Goal: Find contact information: Find contact information

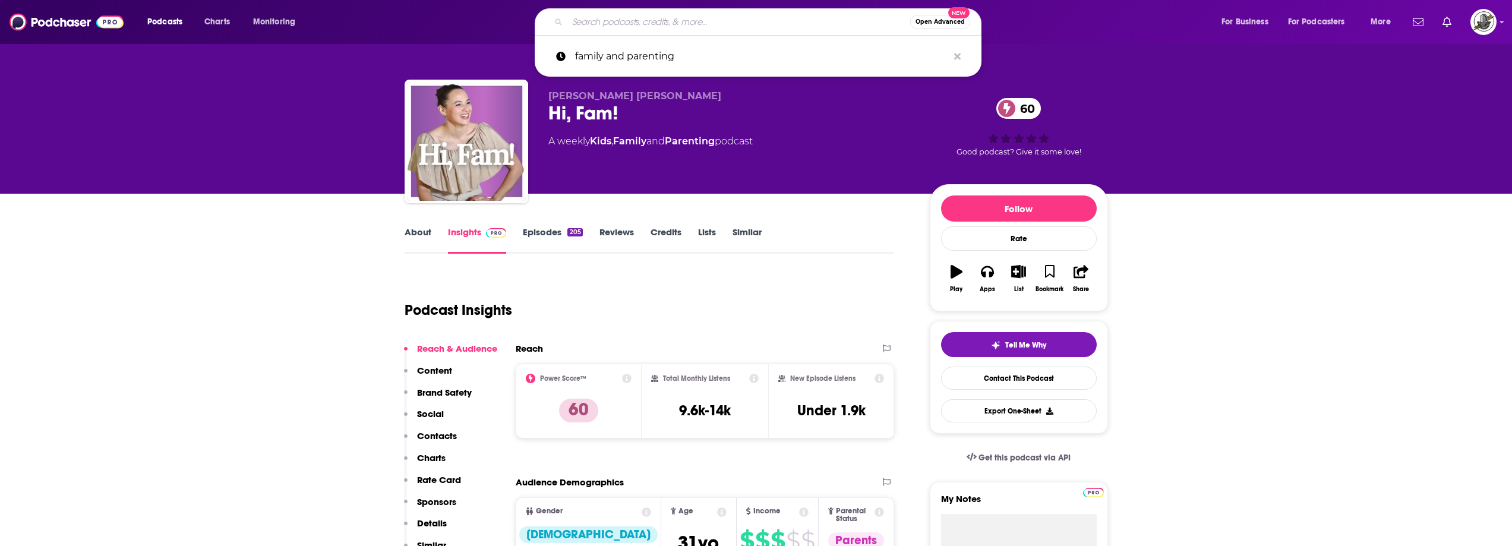
click at [743, 24] on input "Search podcasts, credits, & more..." at bounding box center [739, 21] width 343 height 19
paste input "BACKTalk Podcast by Successful Black Parenting Magazine"
type input "BACKTalk Podcast by Successful Black Parenting Magazine"
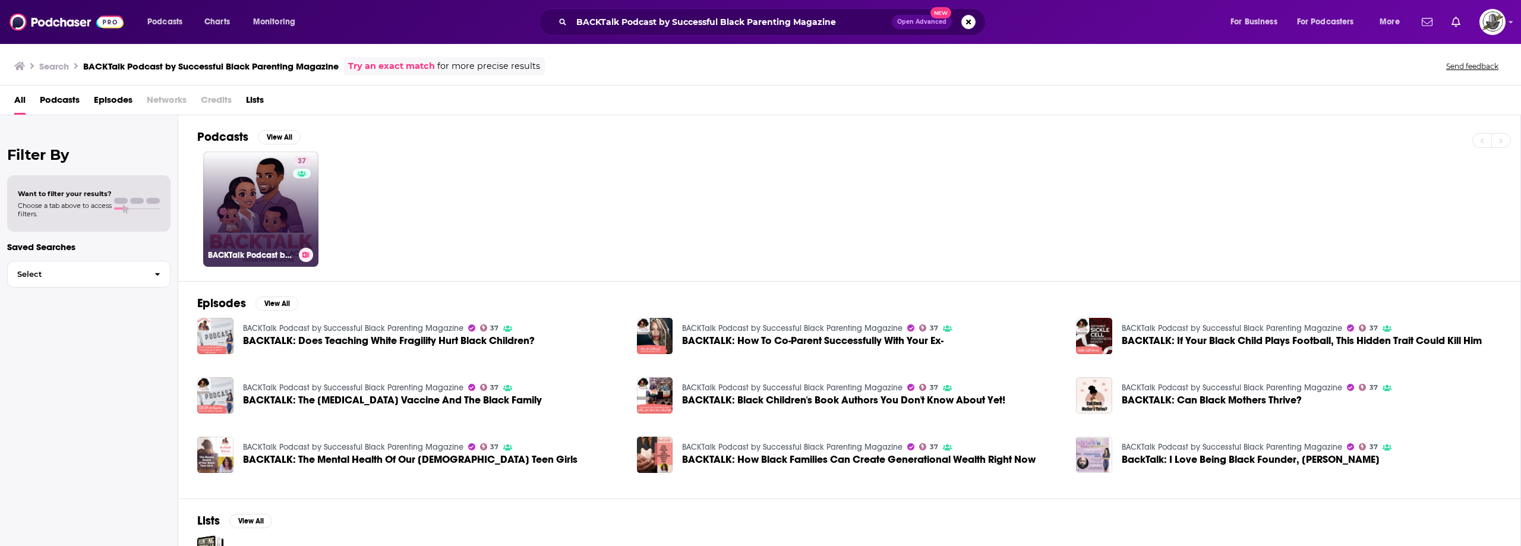
click at [285, 215] on link "37 BACKTalk Podcast by Successful Black Parenting Magazine" at bounding box center [260, 209] width 115 height 115
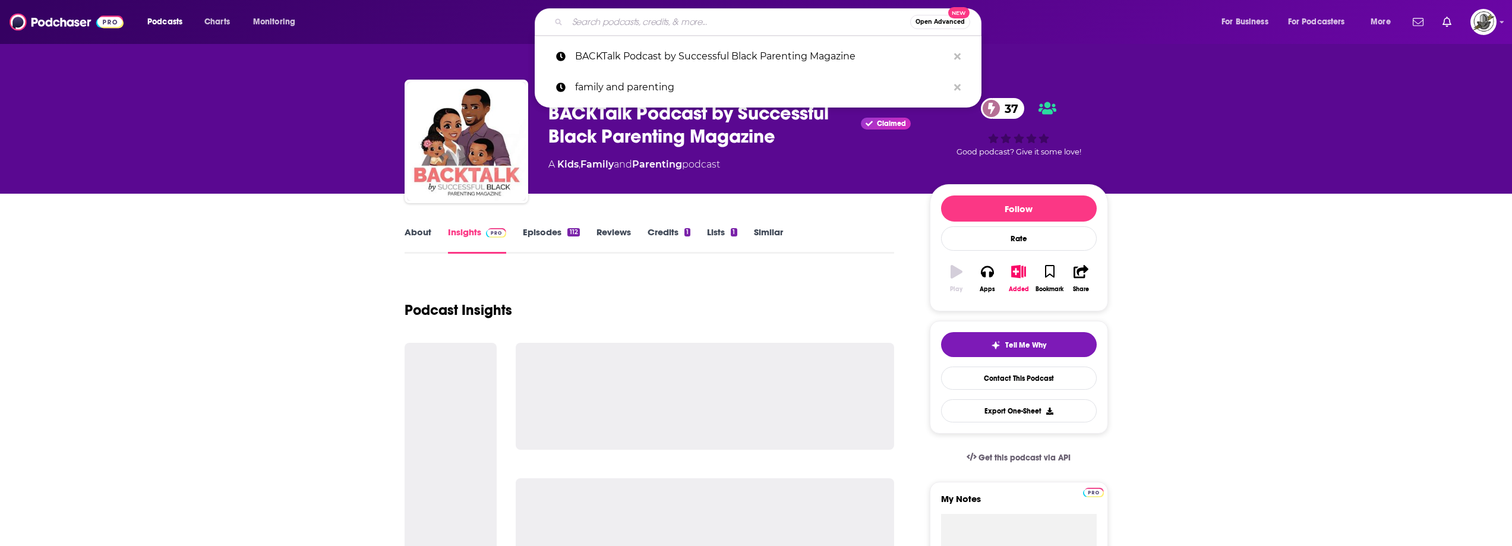
click at [776, 29] on input "Search podcasts, credits, & more..." at bounding box center [739, 21] width 343 height 19
click at [955, 58] on icon "Search podcasts, credits, & more..." at bounding box center [957, 56] width 7 height 7
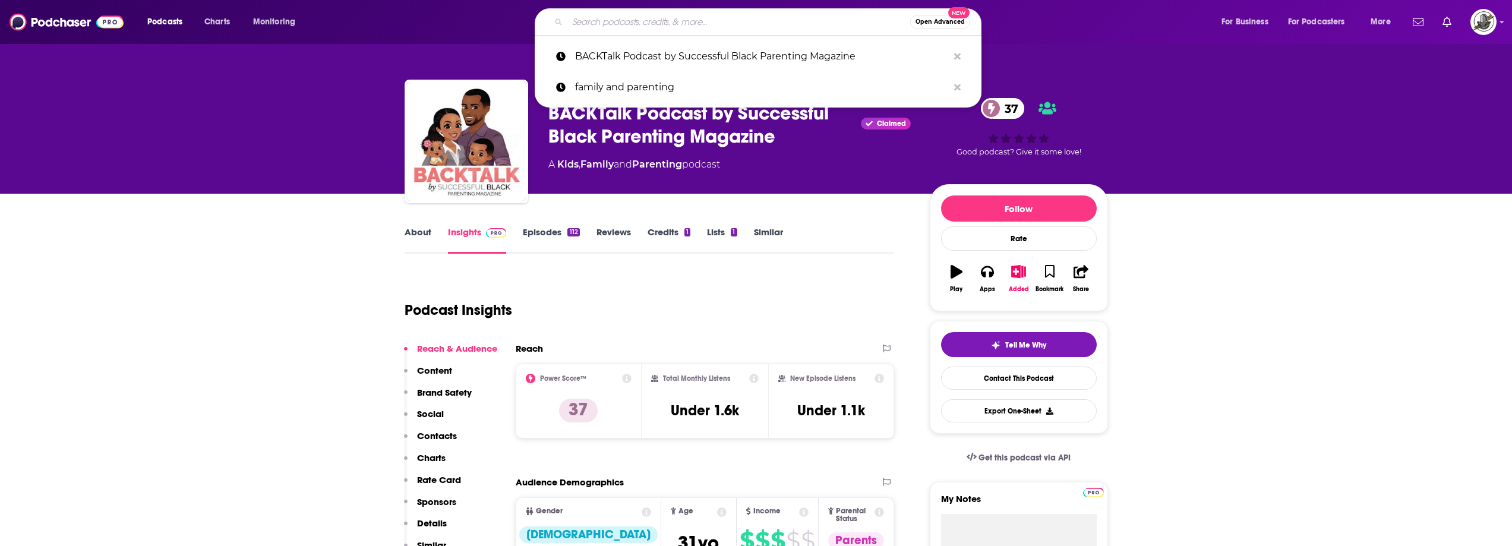
click at [849, 24] on input "Search podcasts, credits, & more..." at bounding box center [739, 21] width 343 height 19
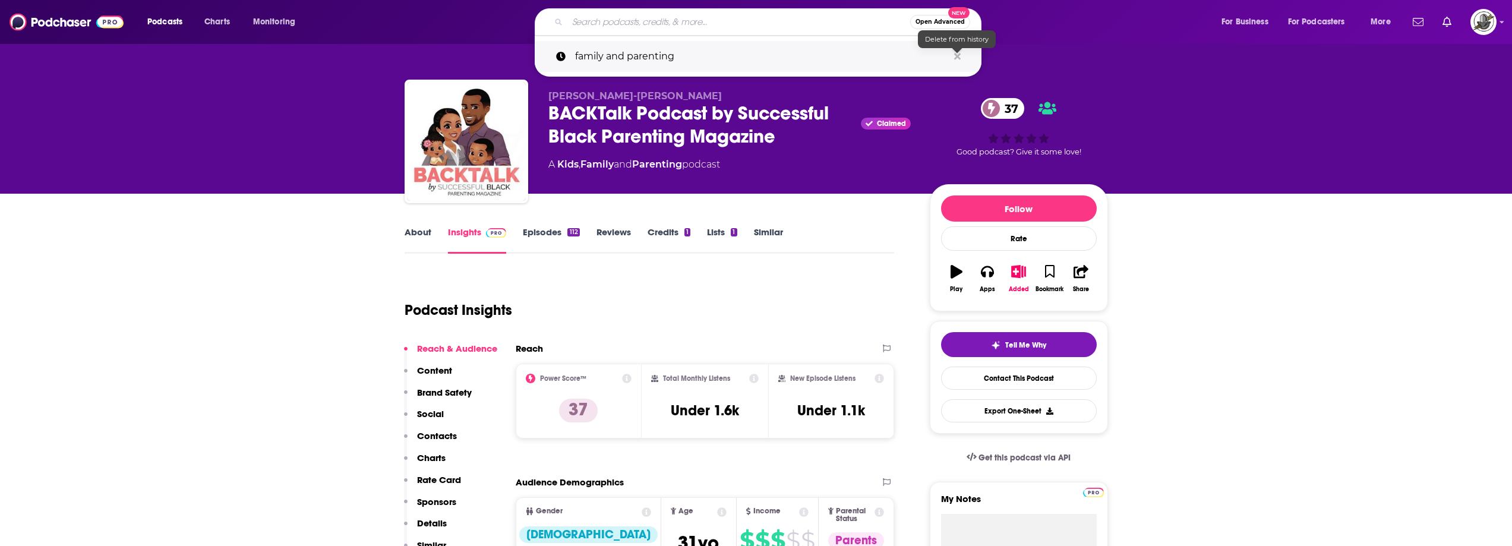
click at [959, 58] on icon "Search podcasts, credits, & more..." at bounding box center [957, 56] width 7 height 7
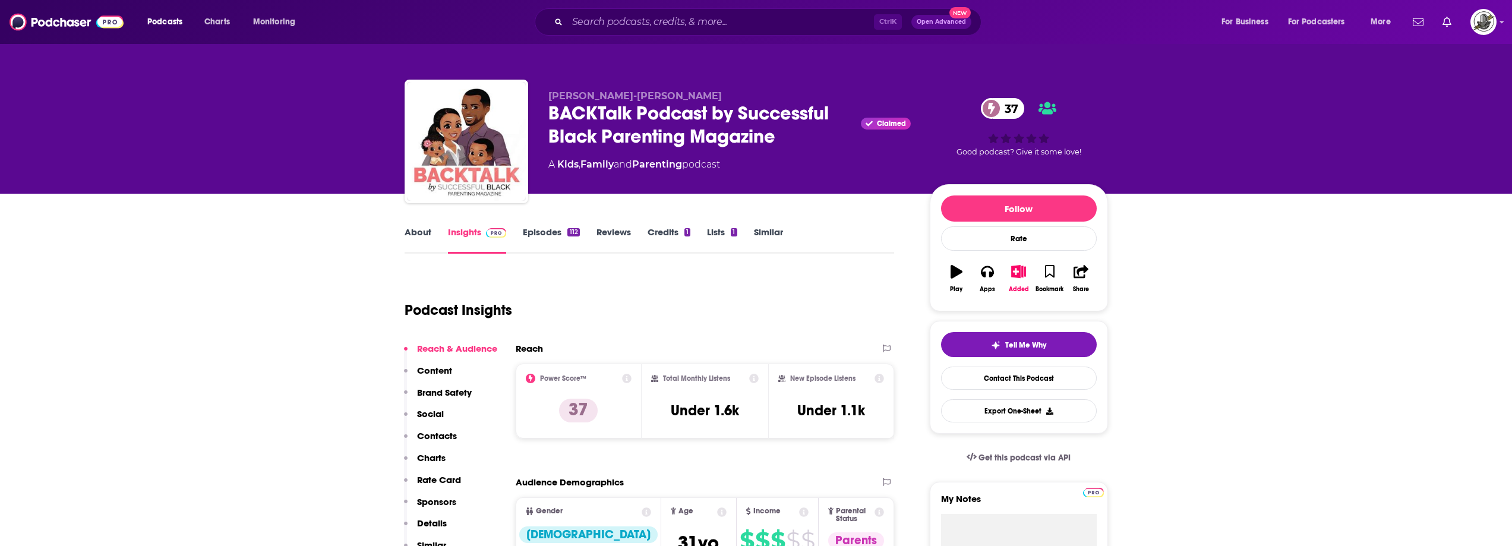
click at [817, 166] on div "A Kids , Family and Parenting podcast" at bounding box center [730, 164] width 363 height 14
drag, startPoint x: 544, startPoint y: 96, endPoint x: 677, endPoint y: 94, distance: 132.5
click at [677, 94] on div "Janice Robinson-Celeste BACKTalk Podcast by Successful Black Parenting Magazine…" at bounding box center [757, 144] width 704 height 128
copy span "Janice Robinson-Celeste"
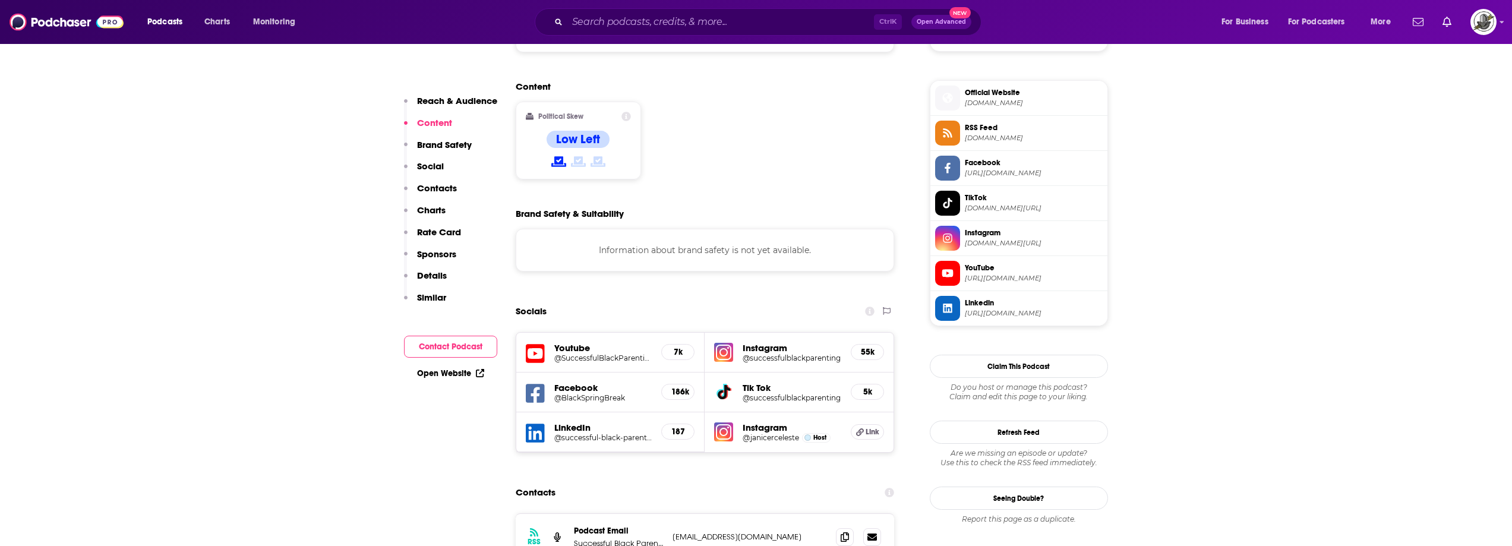
scroll to position [1010, 0]
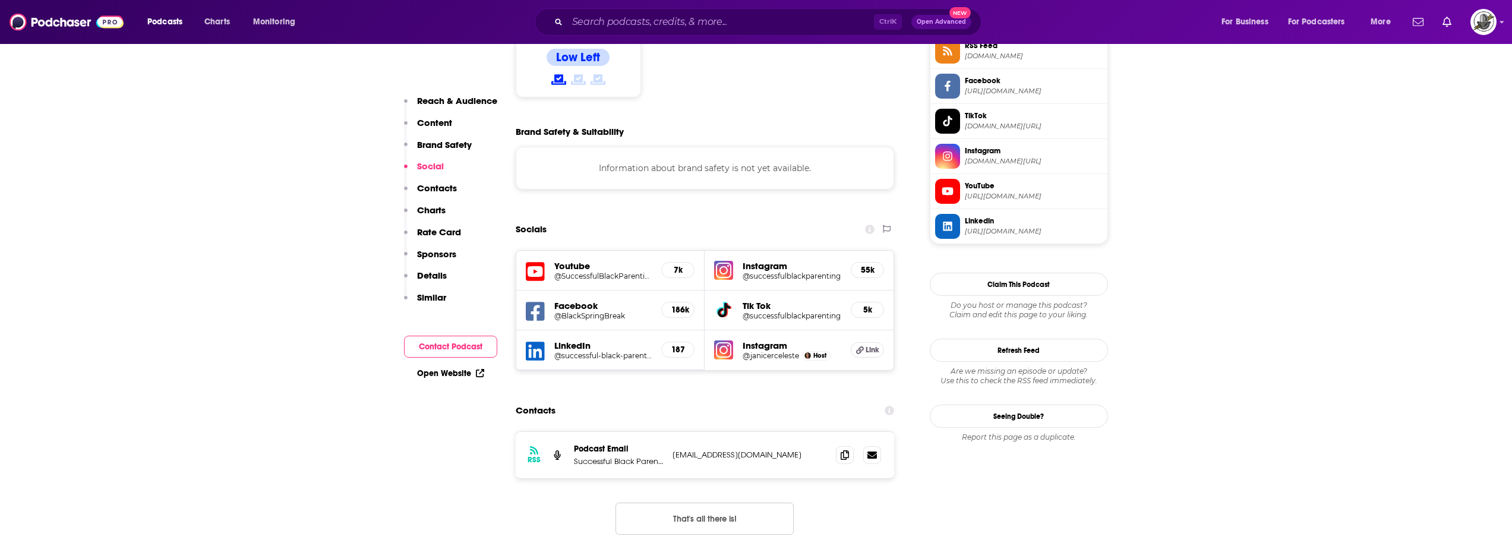
click at [539, 301] on icon at bounding box center [535, 312] width 19 height 22
click at [726, 341] on img at bounding box center [723, 350] width 19 height 19
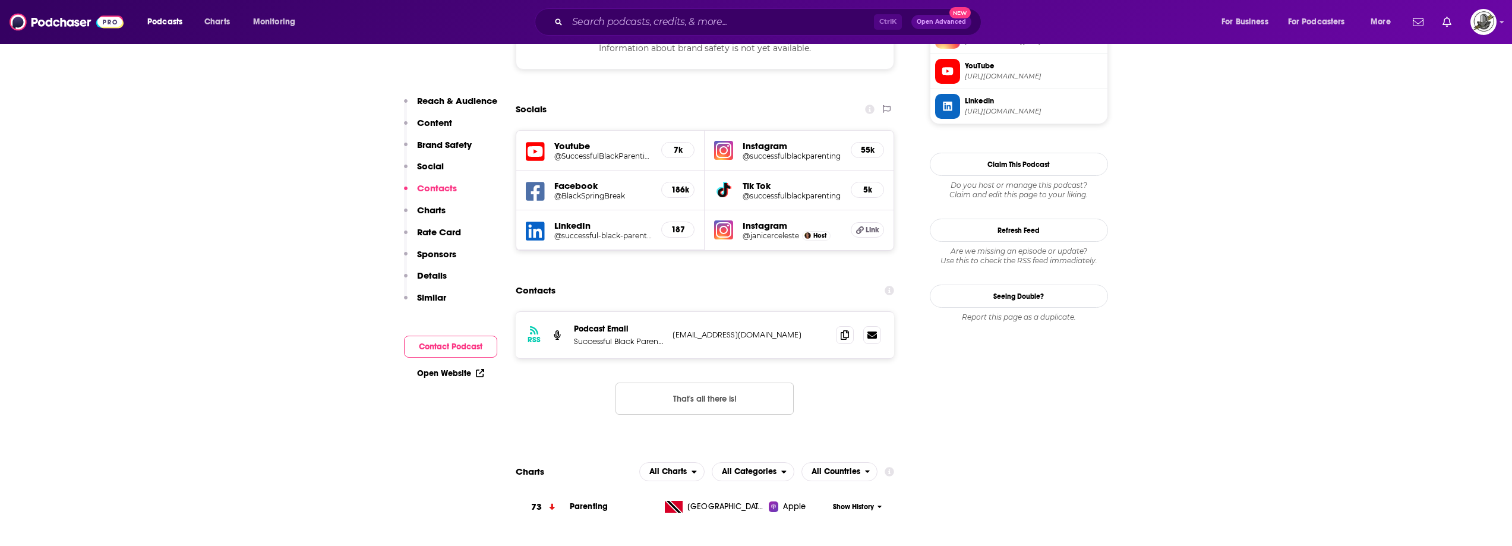
scroll to position [1129, 0]
drag, startPoint x: 675, startPoint y: 278, endPoint x: 811, endPoint y: 279, distance: 136.1
click at [811, 331] on p "info@successfulblackparenting.com" at bounding box center [750, 336] width 155 height 10
copy p "info@successfulblackparenting.com"
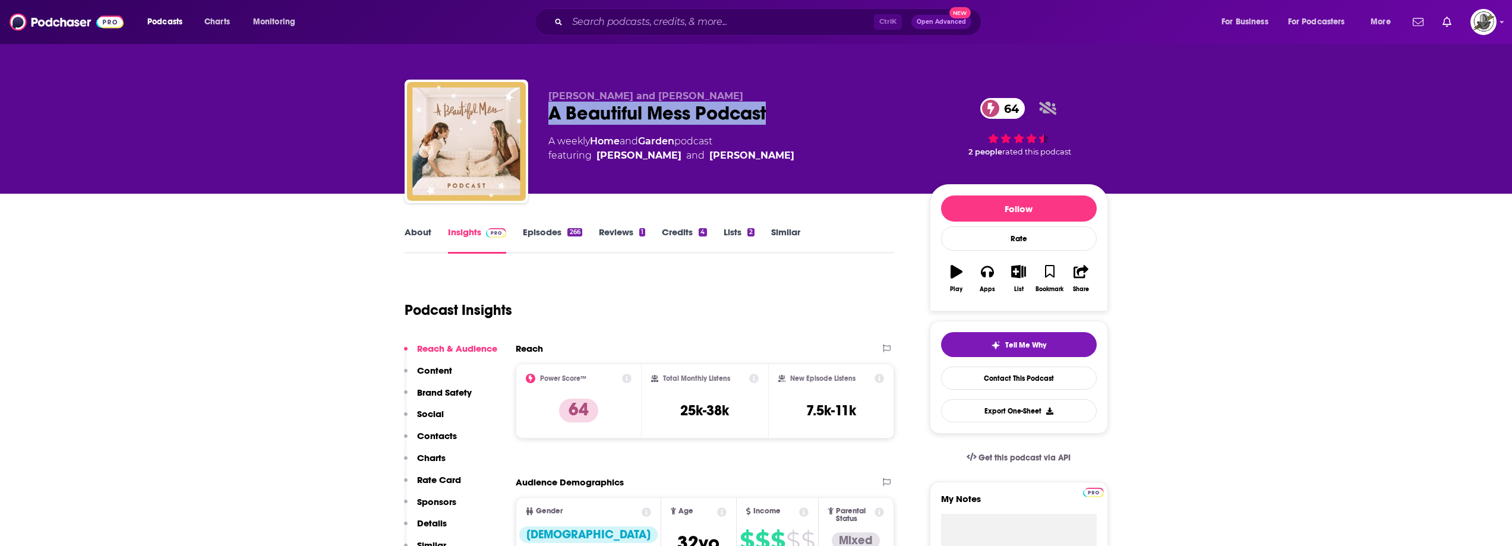
drag, startPoint x: 697, startPoint y: 116, endPoint x: 770, endPoint y: 116, distance: 73.1
click at [770, 116] on div "Elsie Larson and Emma Chapman A Beautiful Mess Podcast 64 A weekly Home and Gar…" at bounding box center [757, 144] width 704 height 128
drag, startPoint x: 547, startPoint y: 96, endPoint x: 714, endPoint y: 96, distance: 166.4
click at [714, 96] on div "Elsie Larson and Emma Chapman A Beautiful Mess Podcast 64 A weekly Home and Gar…" at bounding box center [757, 144] width 704 height 128
copy span "Elsie Larson and Emma Chapman"
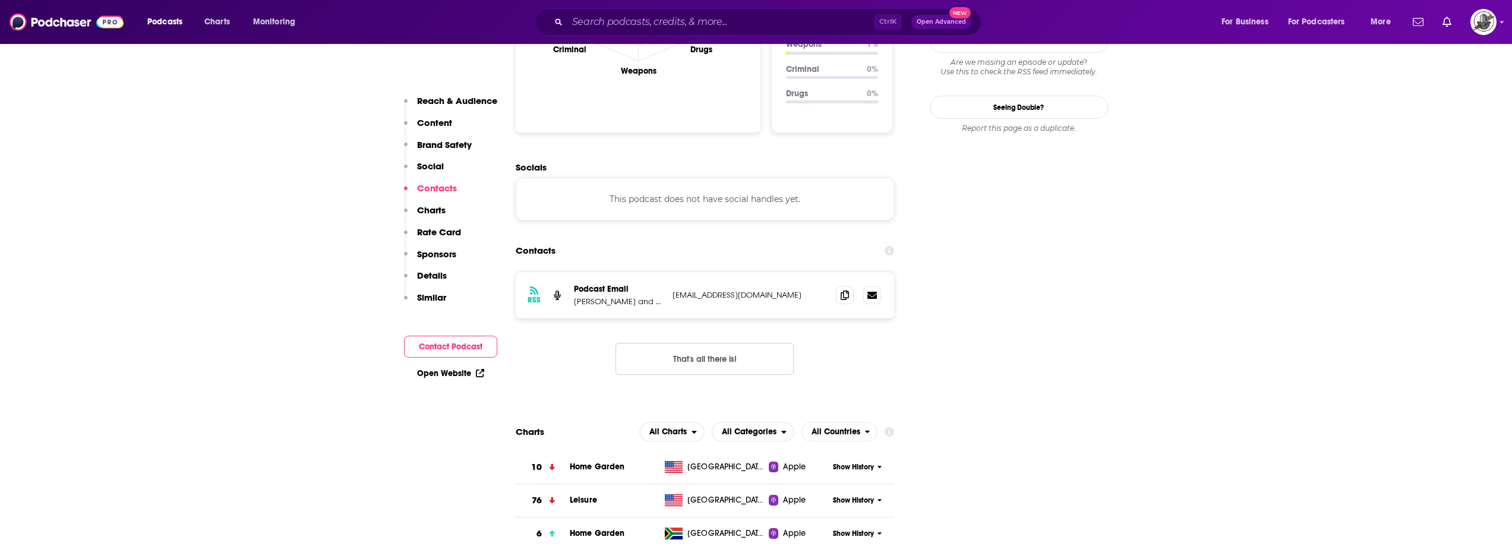
scroll to position [1307, 0]
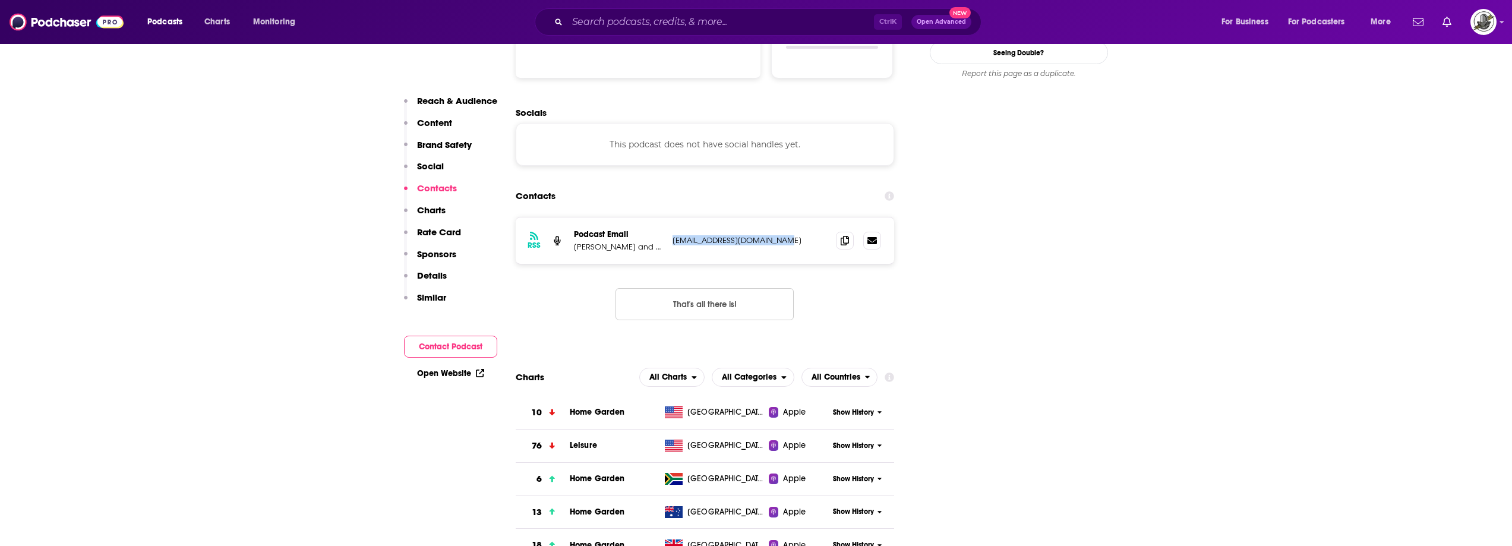
drag, startPoint x: 673, startPoint y: 194, endPoint x: 802, endPoint y: 196, distance: 128.4
click at [802, 235] on p "podcast@abeautifulmess.com" at bounding box center [750, 240] width 155 height 10
copy p "podcast@abeautifulmess.com"
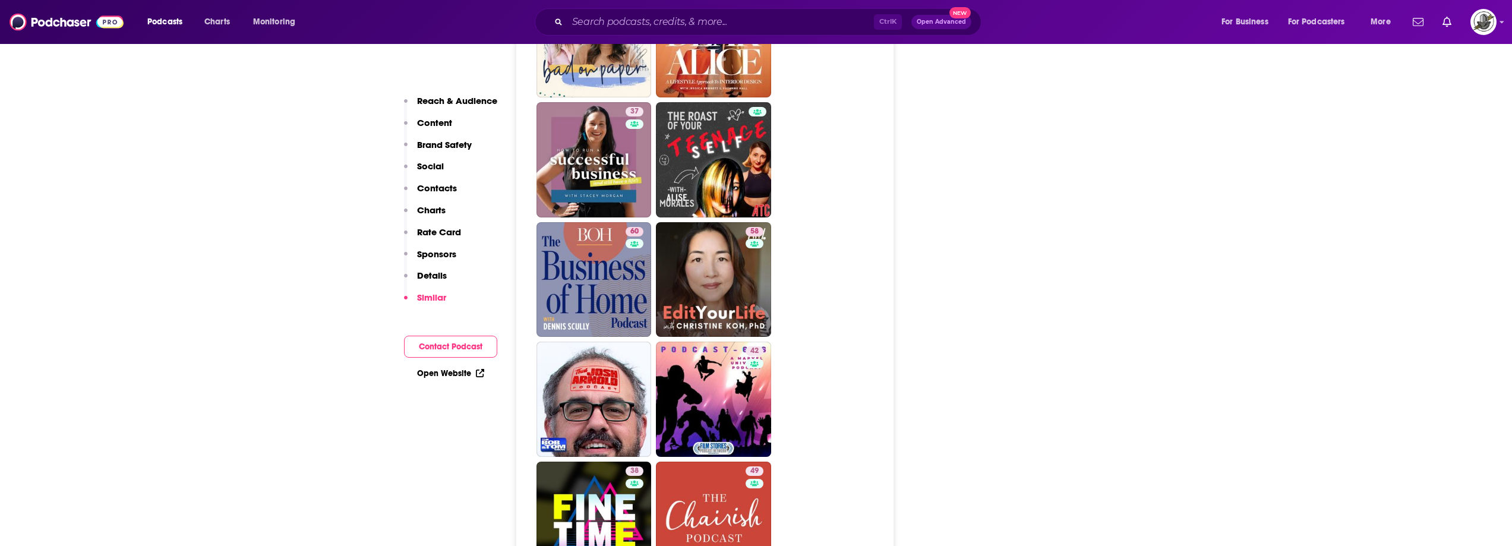
scroll to position [3506, 0]
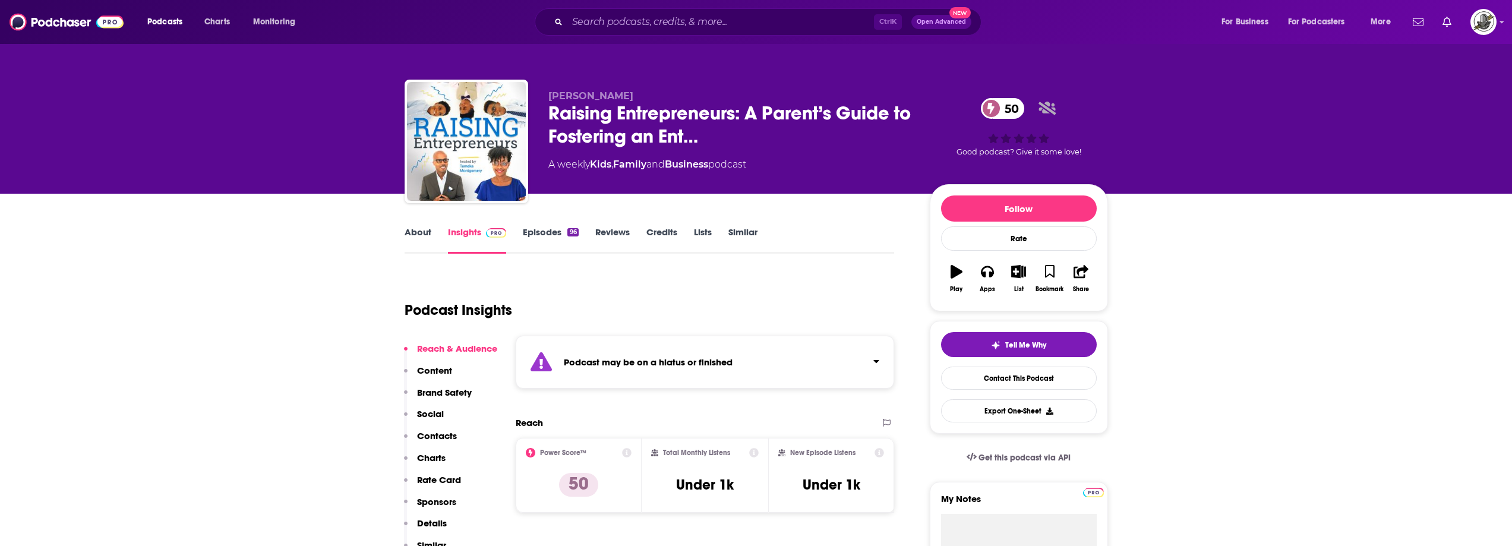
click at [741, 379] on div "Podcast may be on a hiatus or finished" at bounding box center [705, 362] width 379 height 53
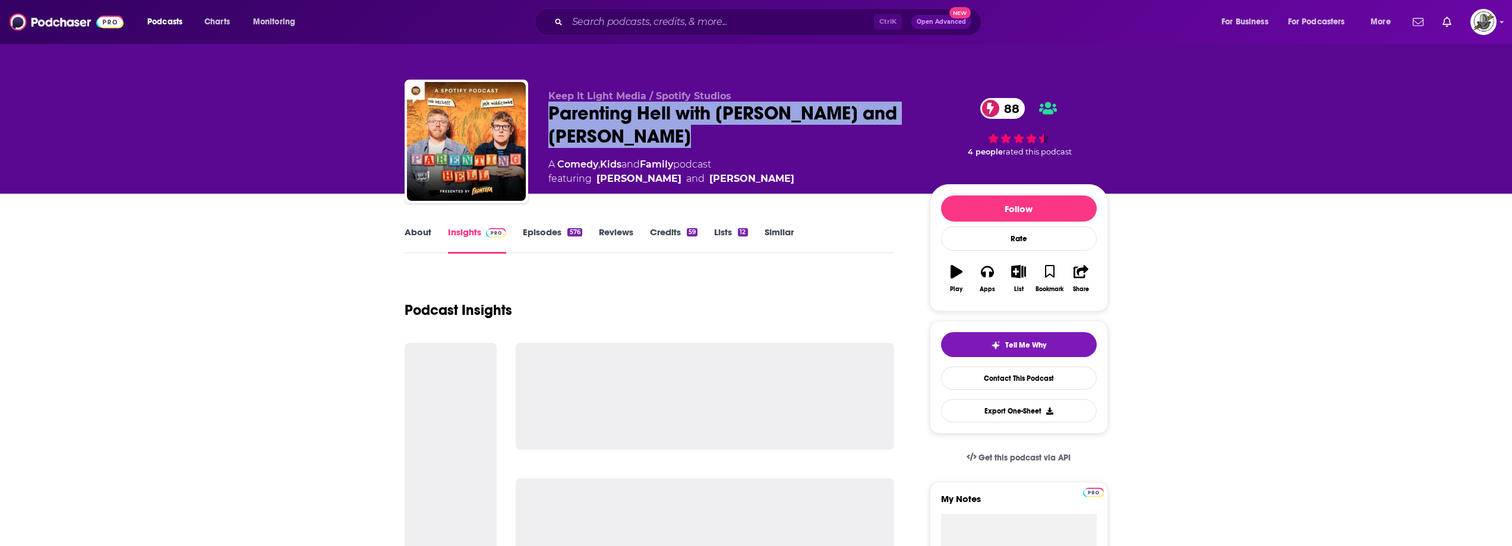
drag, startPoint x: 544, startPoint y: 122, endPoint x: 727, endPoint y: 136, distance: 183.6
click at [727, 136] on div "Keep It Light Media / Spotify Studios Parenting Hell with Rob Beckett and Josh …" at bounding box center [757, 144] width 704 height 128
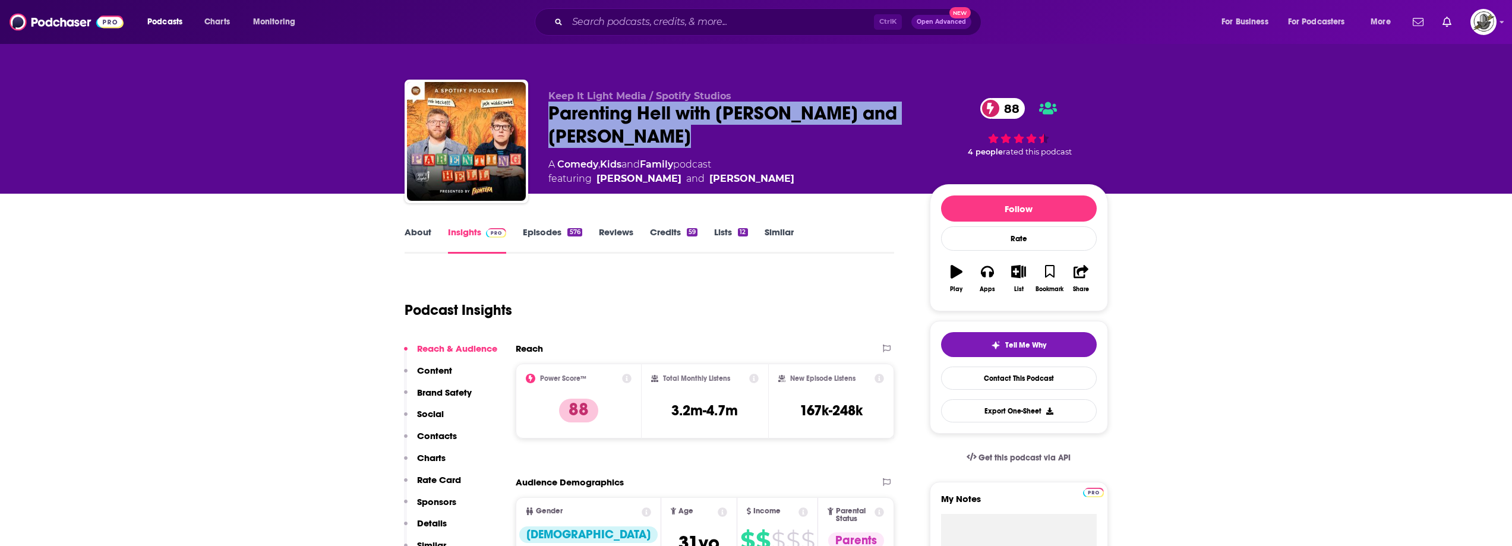
copy h2 "Parenting Hell with Rob Beckett and Josh Widdicombe"
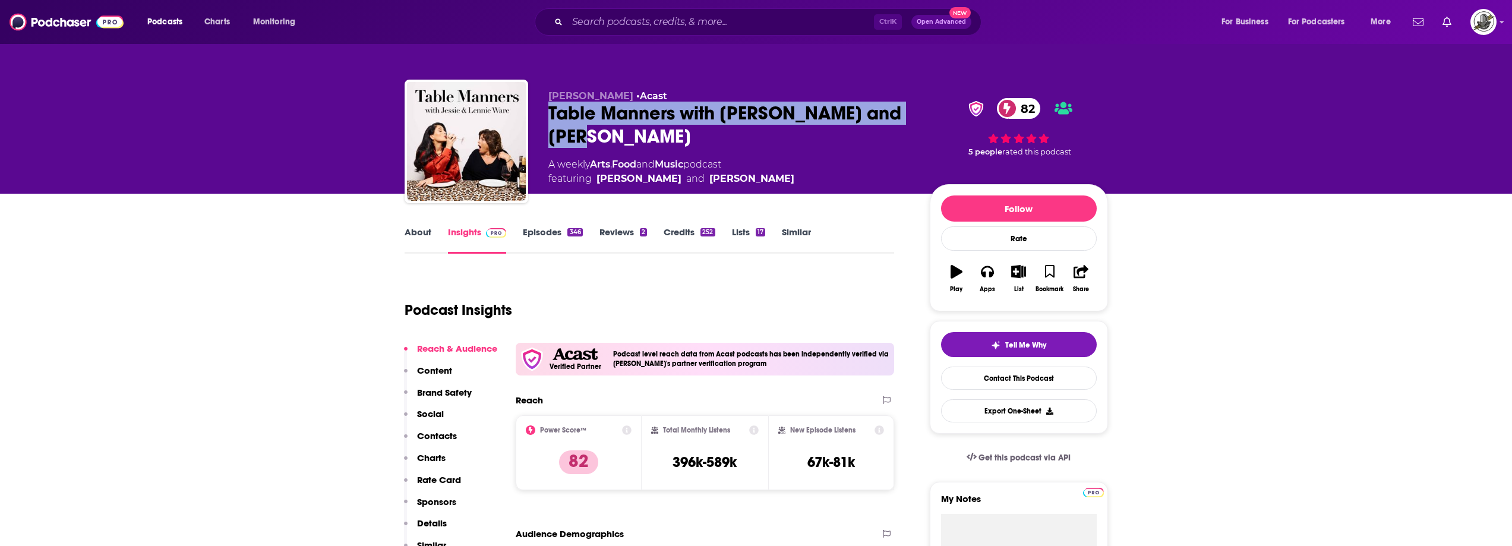
drag, startPoint x: 549, startPoint y: 114, endPoint x: 616, endPoint y: 135, distance: 69.7
click at [616, 135] on div "[PERSON_NAME] • Acast Table Manners with [PERSON_NAME] and [PERSON_NAME] 82 A w…" at bounding box center [757, 144] width 704 height 128
copy h2 "Table Manners with [PERSON_NAME] and [PERSON_NAME]"
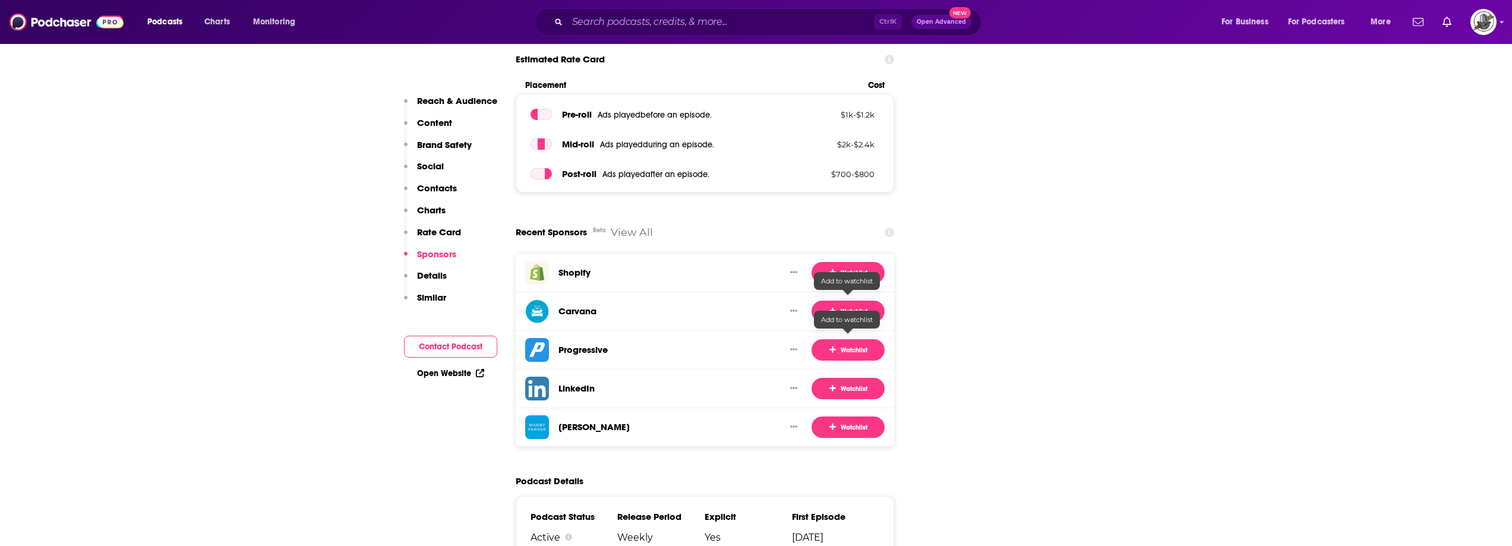
scroll to position [2080, 0]
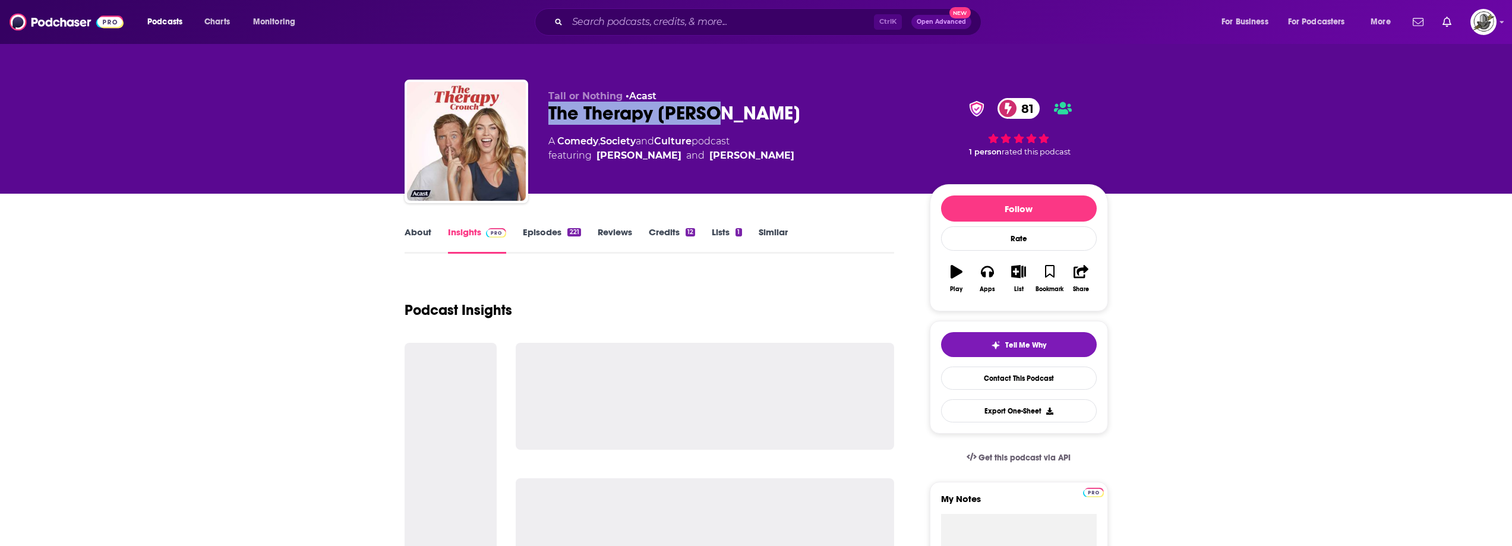
drag, startPoint x: 565, startPoint y: 116, endPoint x: 762, endPoint y: 122, distance: 197.4
click at [762, 122] on div "Tall or Nothing • Acast The Therapy Crouch 81 A Comedy , Society and Culture po…" at bounding box center [757, 144] width 704 height 128
copy h2 "The Therapy Crouch"
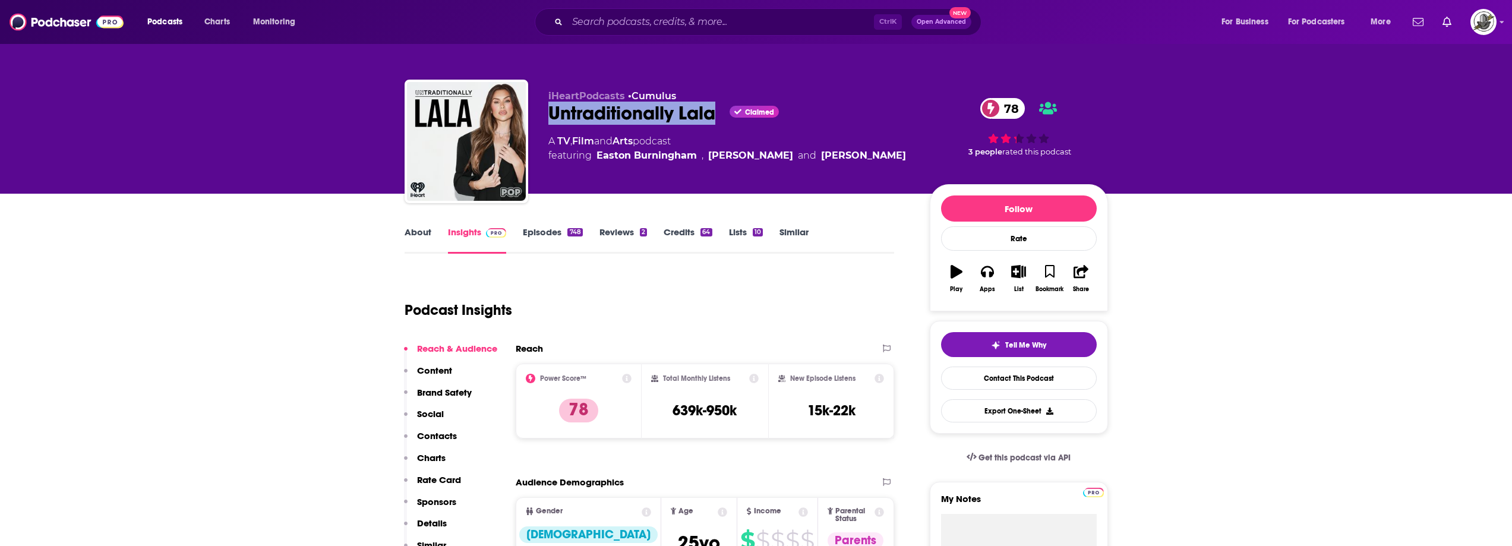
drag, startPoint x: 652, startPoint y: 114, endPoint x: 719, endPoint y: 116, distance: 66.6
click at [719, 116] on div "iHeartPodcasts • Cumulus Untraditionally Lala Claimed 78 A TV , Film and Arts p…" at bounding box center [757, 144] width 704 height 128
copy h2 "Untraditionally Lala"
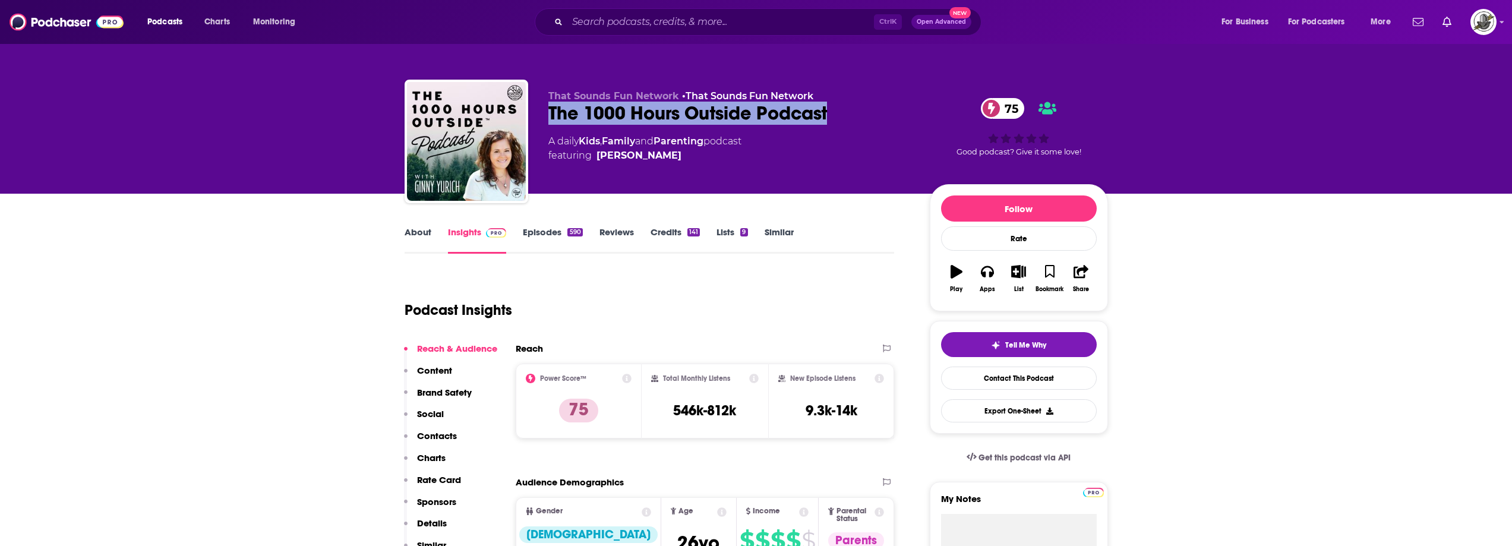
drag, startPoint x: 548, startPoint y: 115, endPoint x: 889, endPoint y: 124, distance: 341.3
click at [889, 124] on div "The 1000 Hours Outside Podcast 75" at bounding box center [730, 113] width 363 height 23
copy h2 "The 1000 Hours Outside Podcast"
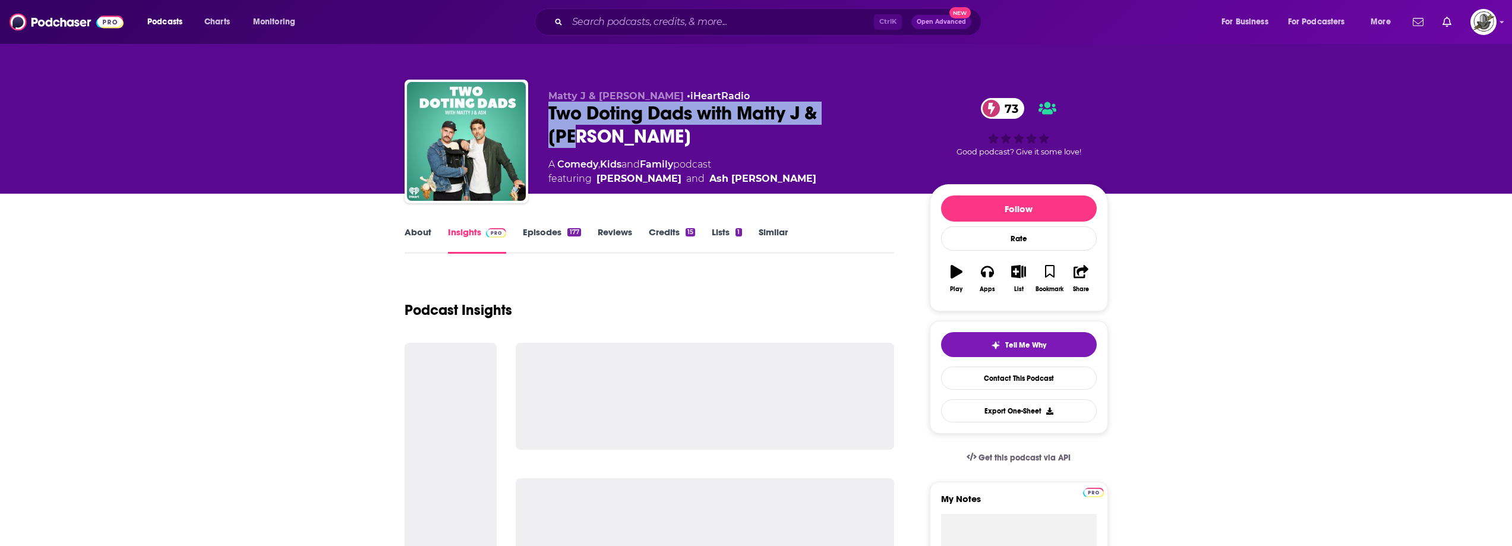
drag, startPoint x: 552, startPoint y: 115, endPoint x: 880, endPoint y: 114, distance: 328.1
click at [880, 114] on div "Two Doting Dads with Matty J & [PERSON_NAME] 73" at bounding box center [730, 125] width 363 height 46
copy h2 "Two Doting Dads with Matty J & [PERSON_NAME]"
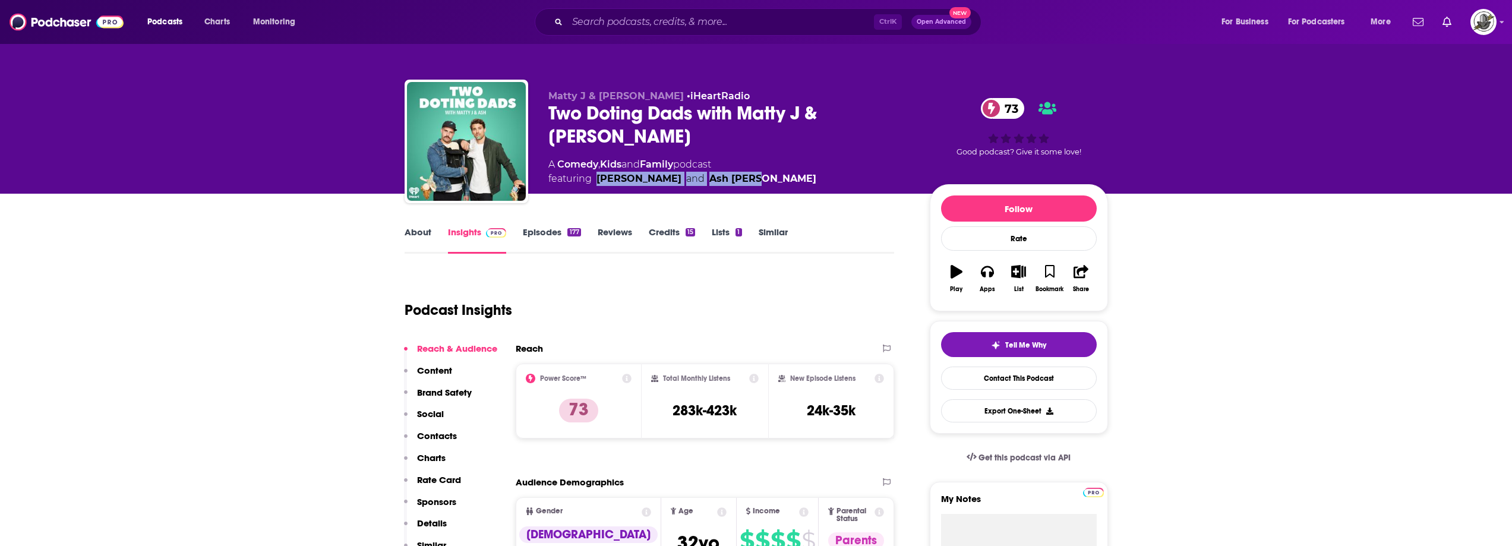
drag, startPoint x: 750, startPoint y: 154, endPoint x: 598, endPoint y: 159, distance: 151.6
click at [598, 159] on div "A Comedy , Kids and Family podcast featuring [PERSON_NAME] and [PERSON_NAME]" at bounding box center [730, 171] width 363 height 29
copy span "[PERSON_NAME] and [PERSON_NAME]"
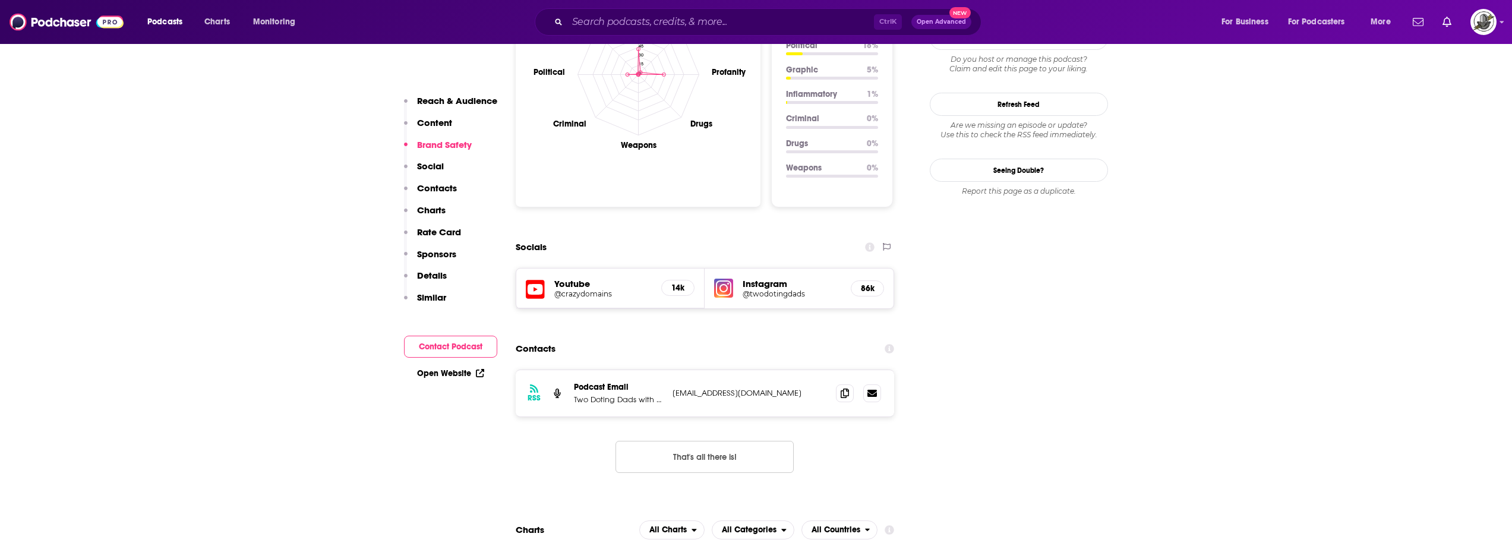
scroll to position [1189, 0]
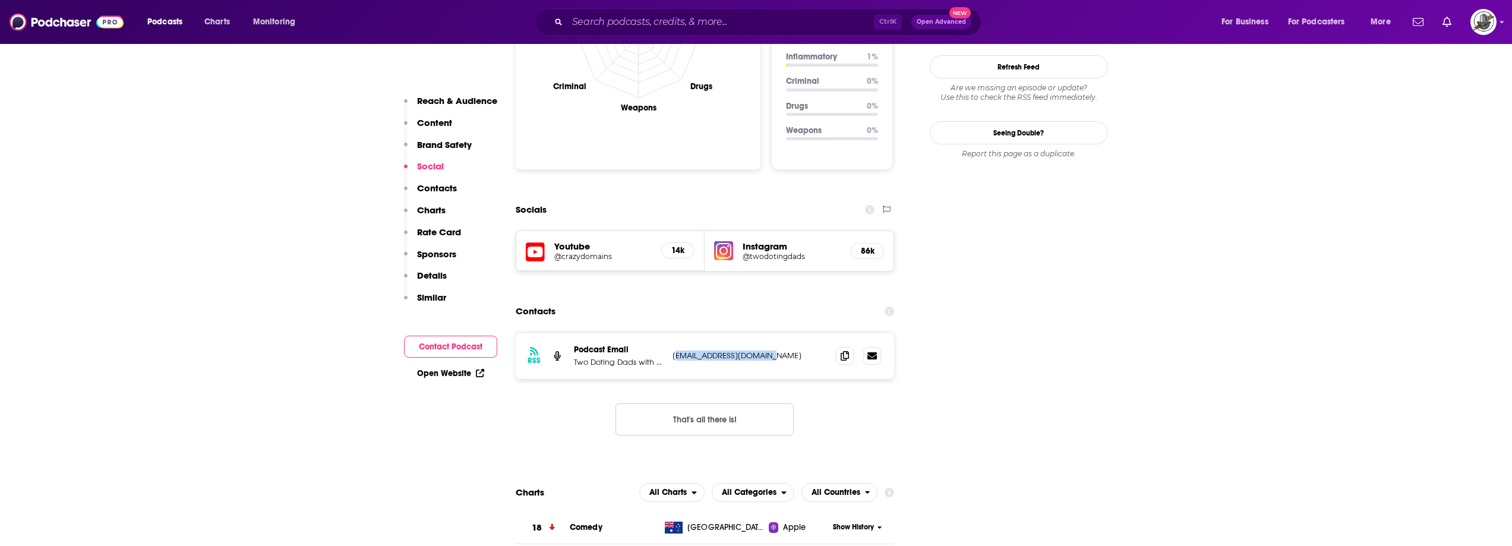
drag, startPoint x: 675, startPoint y: 310, endPoint x: 779, endPoint y: 313, distance: 104.1
click at [779, 351] on p "[EMAIL_ADDRESS][DOMAIN_NAME]" at bounding box center [750, 356] width 155 height 10
click at [705, 333] on div "RSS Podcast Email Two Doting Dads with Matty J & Ash hello@twodotingdads.com he…" at bounding box center [705, 356] width 379 height 46
drag, startPoint x: 707, startPoint y: 308, endPoint x: 792, endPoint y: 310, distance: 85.6
click at [792, 333] on div "RSS Podcast Email Two Doting Dads with Matty J & Ash hello@twodotingdads.com he…" at bounding box center [705, 356] width 379 height 46
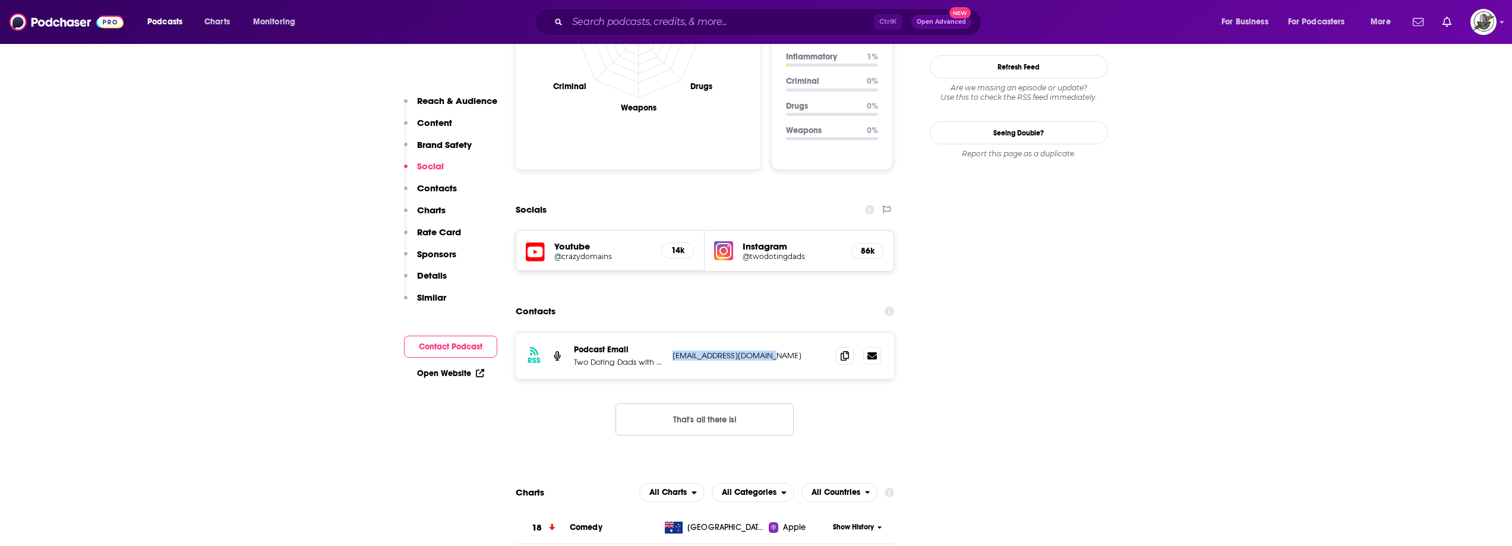
copy p "hello@twodotingdads.com"
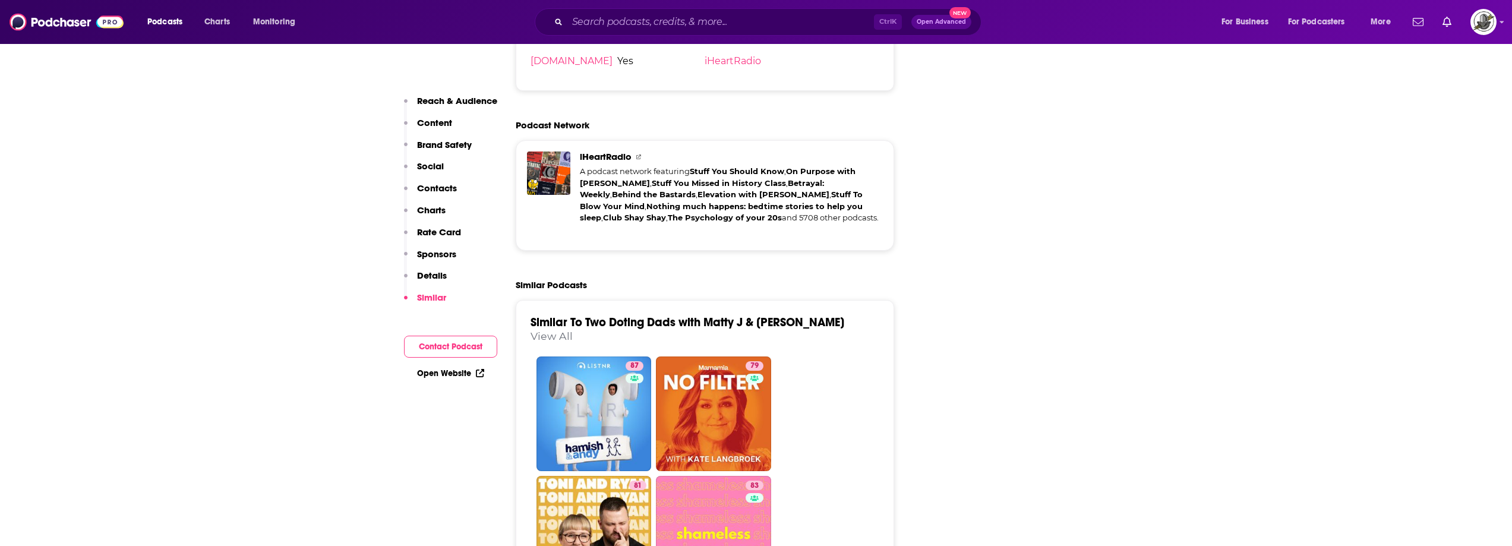
scroll to position [2615, 0]
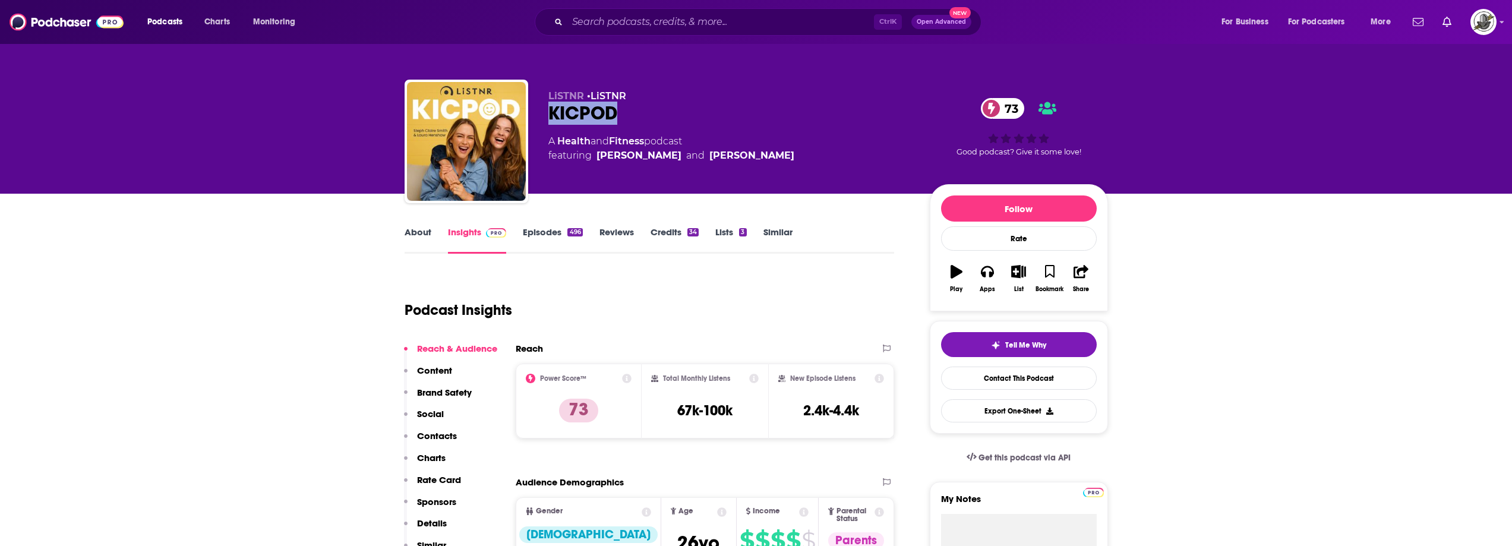
drag, startPoint x: 544, startPoint y: 120, endPoint x: 676, endPoint y: 115, distance: 132.6
click at [676, 115] on div "LiSTNR • LiSTNR KICPOD 73 A Health and Fitness podcast featuring Steph Claire S…" at bounding box center [757, 144] width 704 height 128
copy h2 "KICPOD"
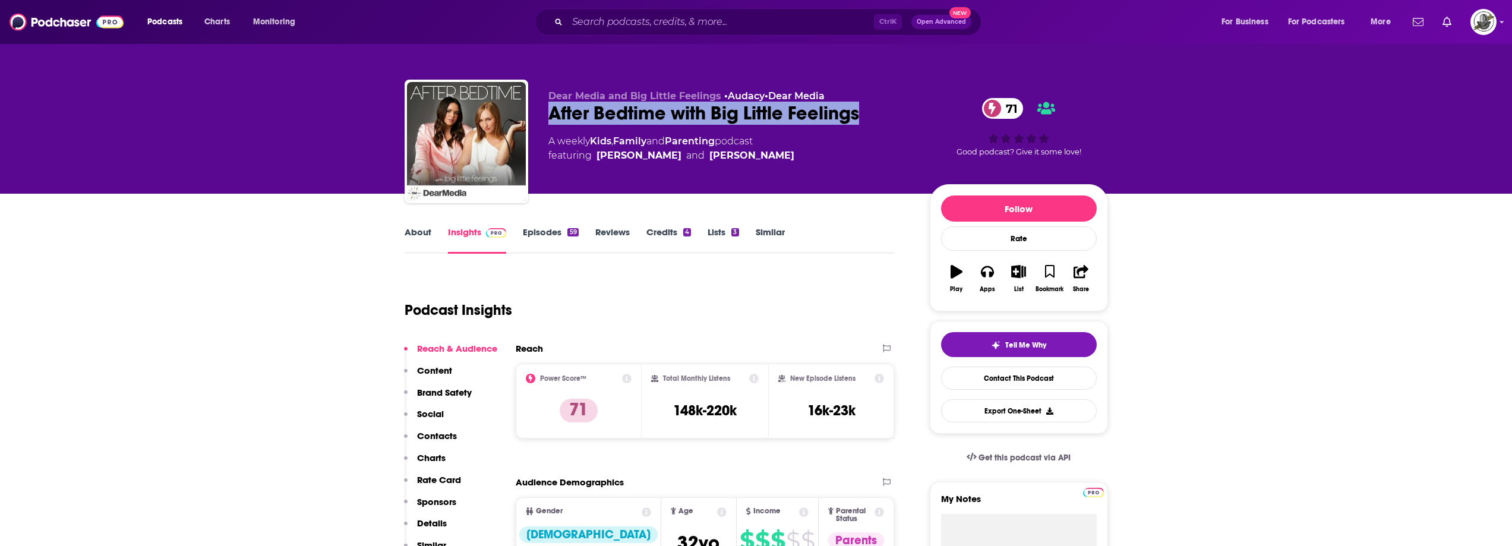
drag, startPoint x: 539, startPoint y: 116, endPoint x: 862, endPoint y: 120, distance: 322.7
click at [862, 120] on div "Dear Media and Big Little Feelings • Audacy • Dear Media After Bedtime with Big…" at bounding box center [757, 144] width 704 height 128
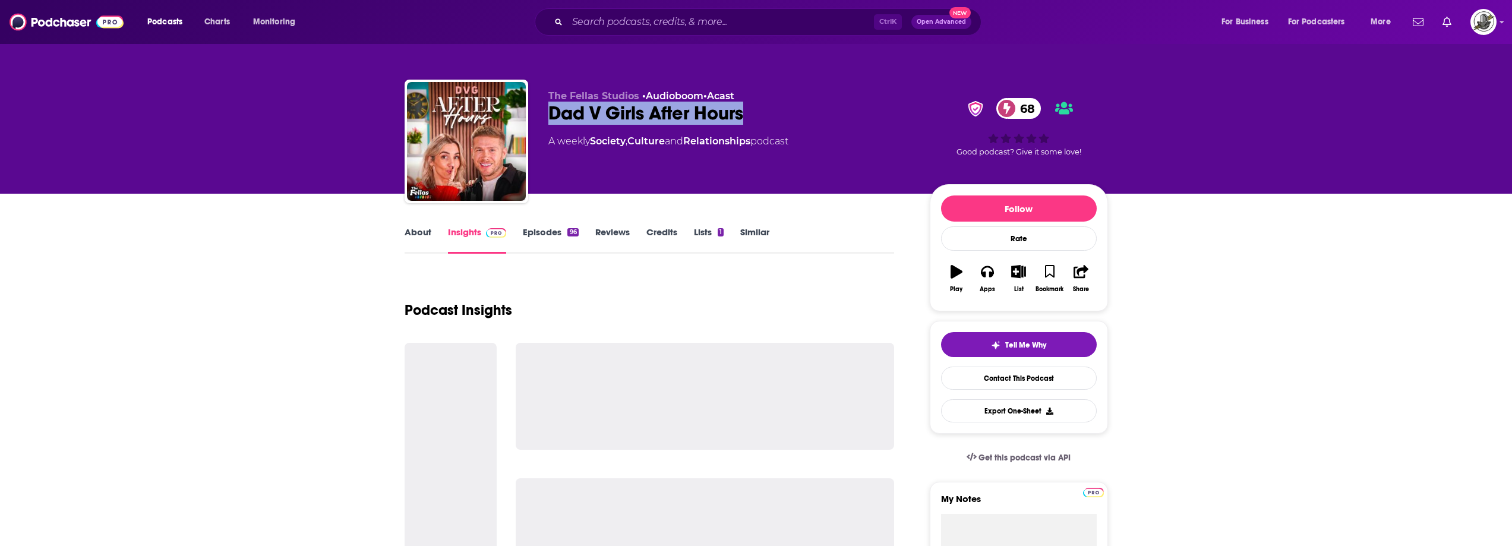
drag, startPoint x: 543, startPoint y: 119, endPoint x: 782, endPoint y: 112, distance: 239.0
click at [782, 112] on div "The Fellas Studios • Audioboom • Acast Dad V Girls After Hours 68 A weekly Soci…" at bounding box center [757, 144] width 704 height 128
copy h2 "Dad V Girls After Hours"
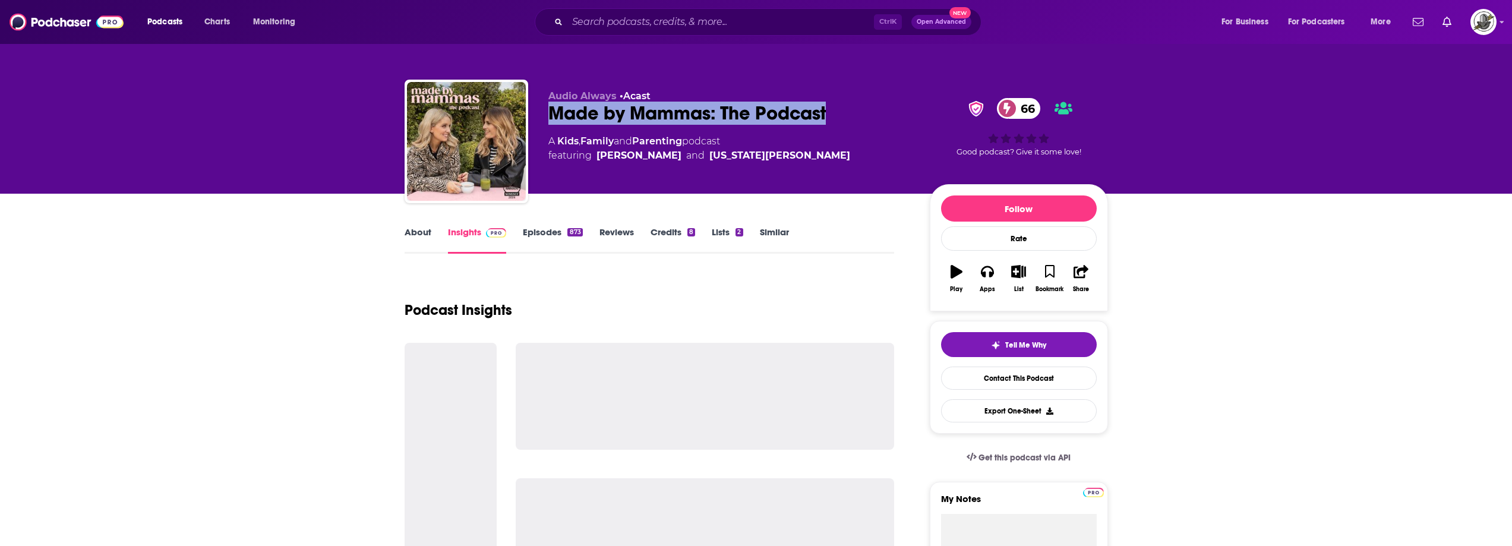
drag, startPoint x: 549, startPoint y: 116, endPoint x: 879, endPoint y: 113, distance: 330.4
click at [879, 113] on div "Made by Mammas: The Podcast 66" at bounding box center [730, 113] width 363 height 23
copy h2 "Made by Mammas: The Podcast"
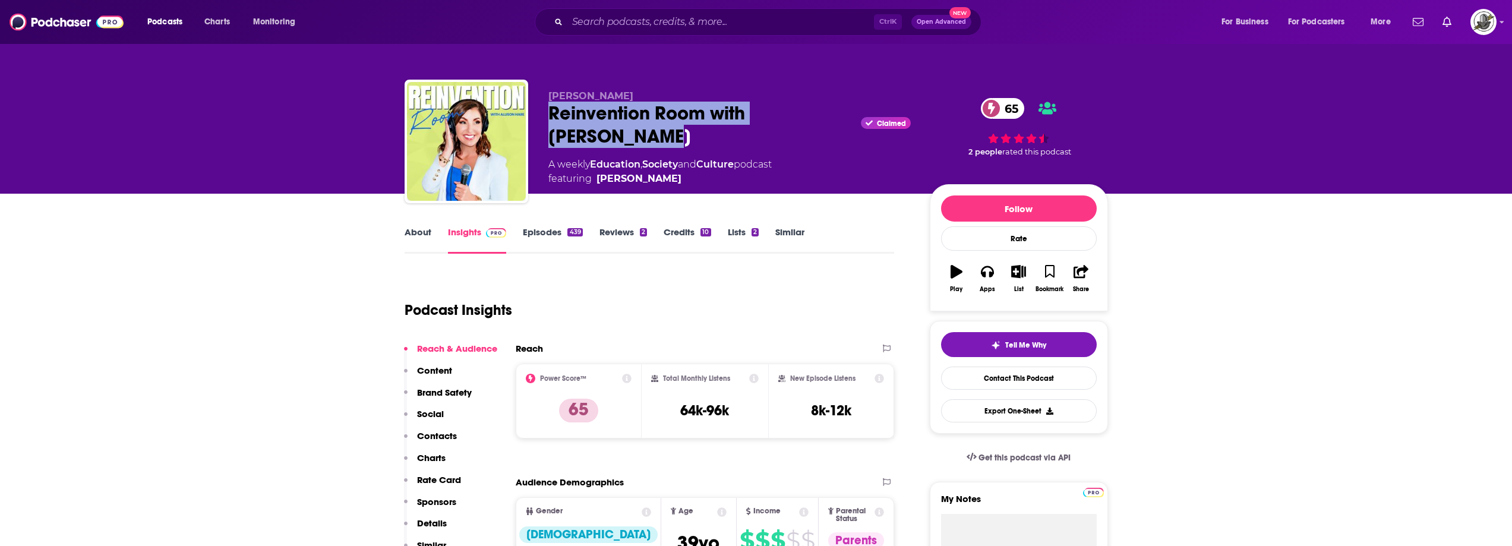
drag, startPoint x: 545, startPoint y: 111, endPoint x: 630, endPoint y: 139, distance: 89.6
click at [630, 139] on div "[PERSON_NAME] Reinvention Room with [PERSON_NAME] Claimed 65 A weekly Education…" at bounding box center [757, 144] width 704 height 128
copy h2 "Reinvention Room with [PERSON_NAME]"
